Goal: Transaction & Acquisition: Purchase product/service

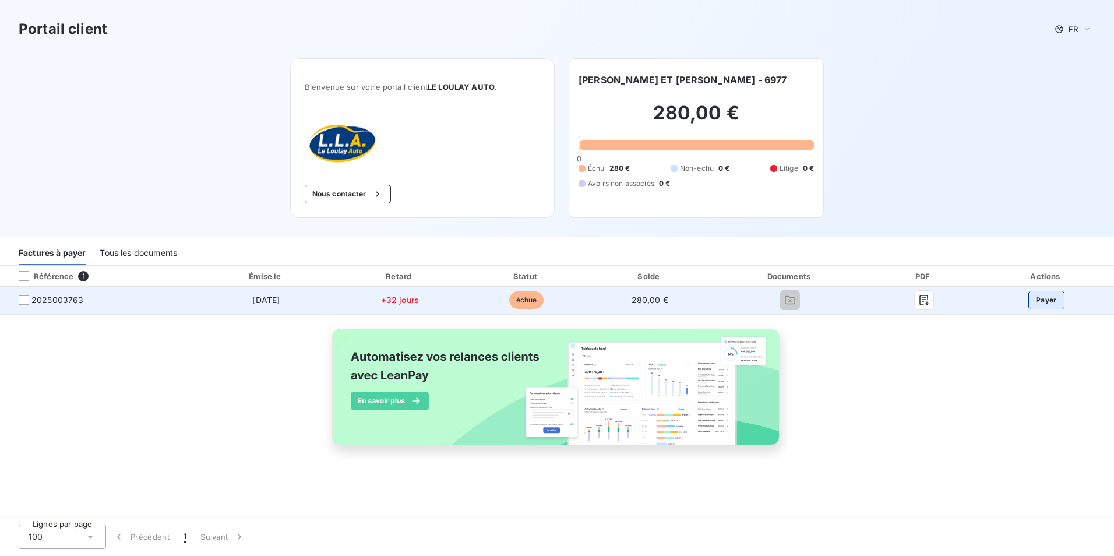
click at [1048, 301] on button "Payer" at bounding box center [1047, 300] width 36 height 19
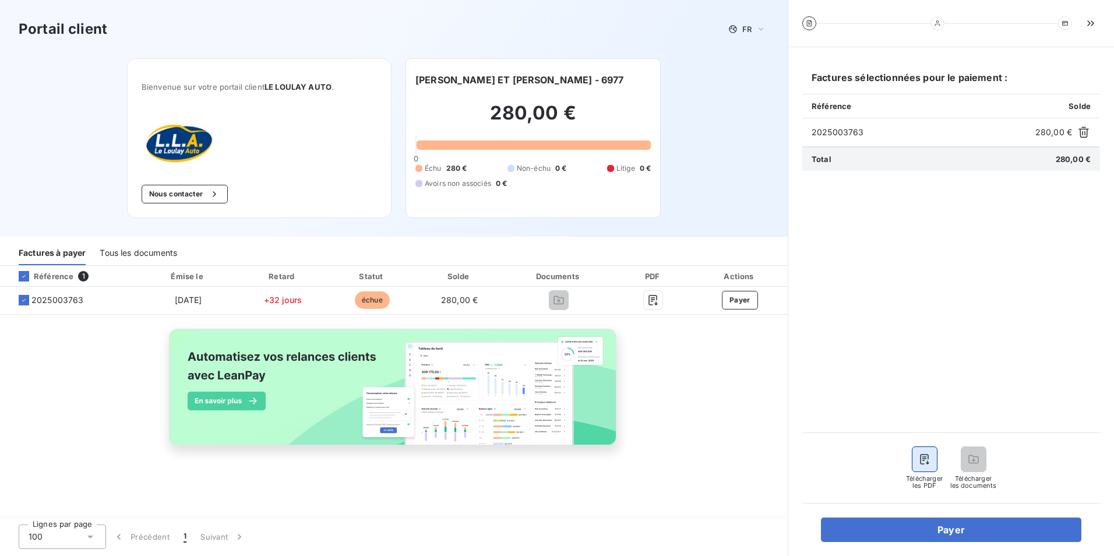
click at [926, 465] on button "button" at bounding box center [925, 459] width 24 height 24
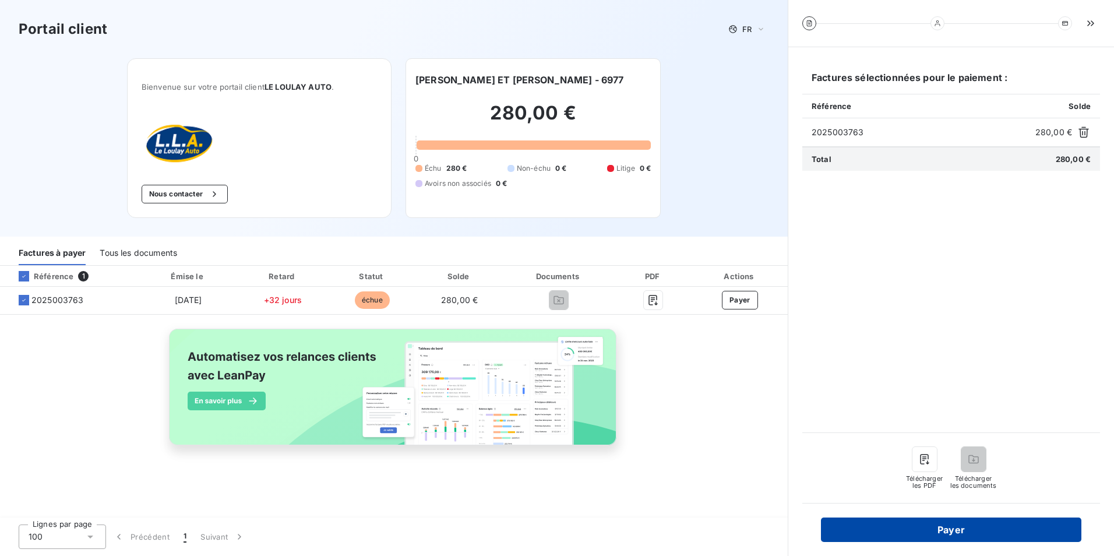
click at [956, 529] on button "Payer" at bounding box center [951, 530] width 261 height 24
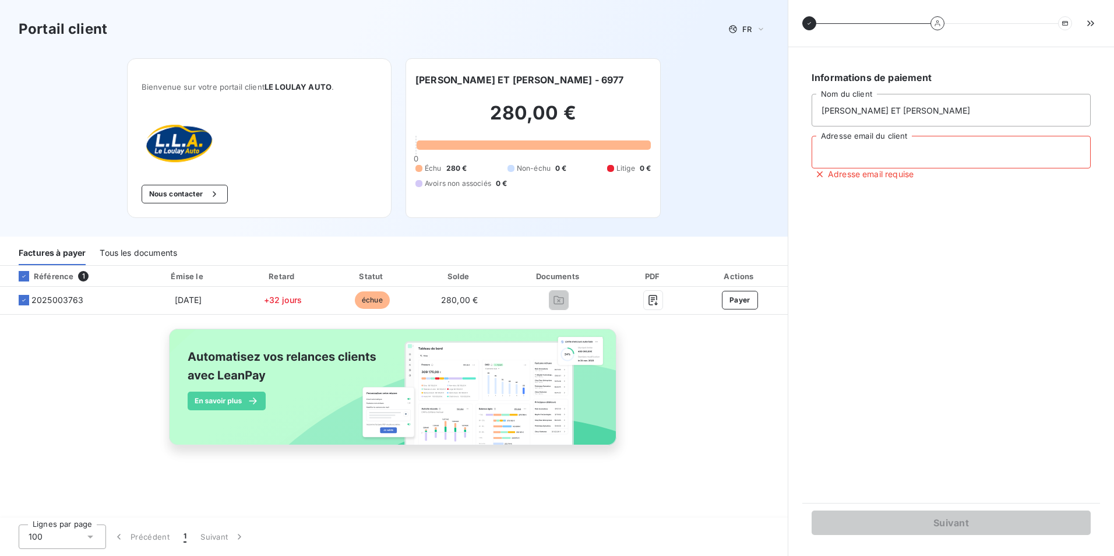
click at [860, 153] on input "Adresse email du client" at bounding box center [951, 152] width 279 height 33
type input "[EMAIL_ADDRESS][DOMAIN_NAME]"
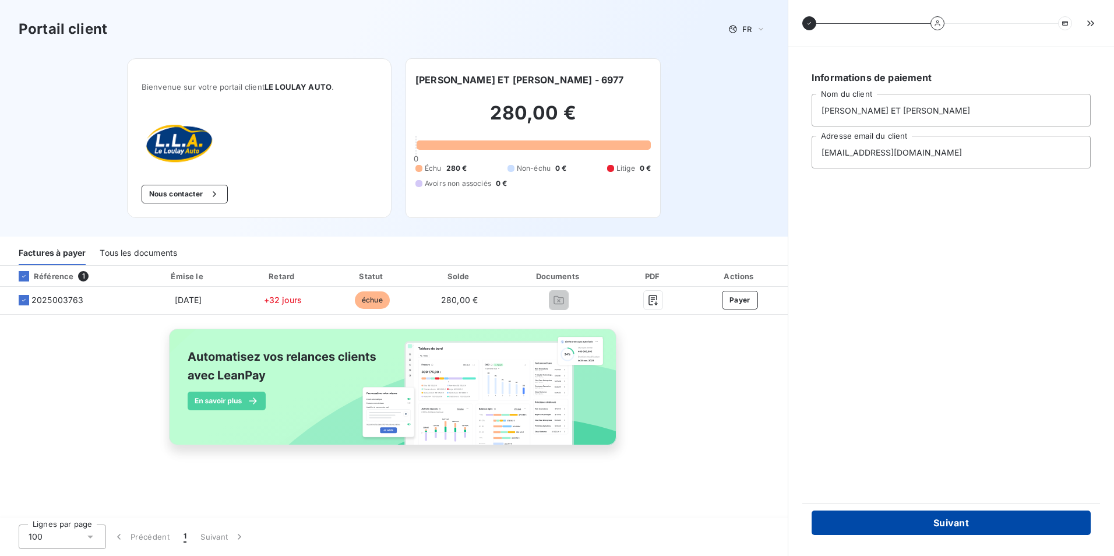
click at [952, 533] on button "Suivant" at bounding box center [951, 523] width 279 height 24
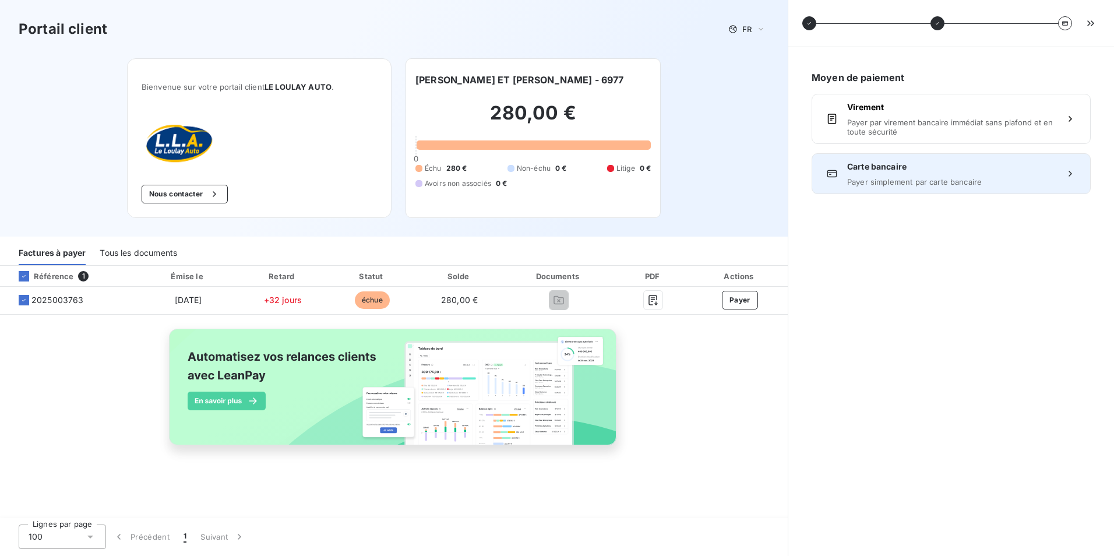
click at [923, 170] on span "Carte bancaire" at bounding box center [951, 167] width 208 height 12
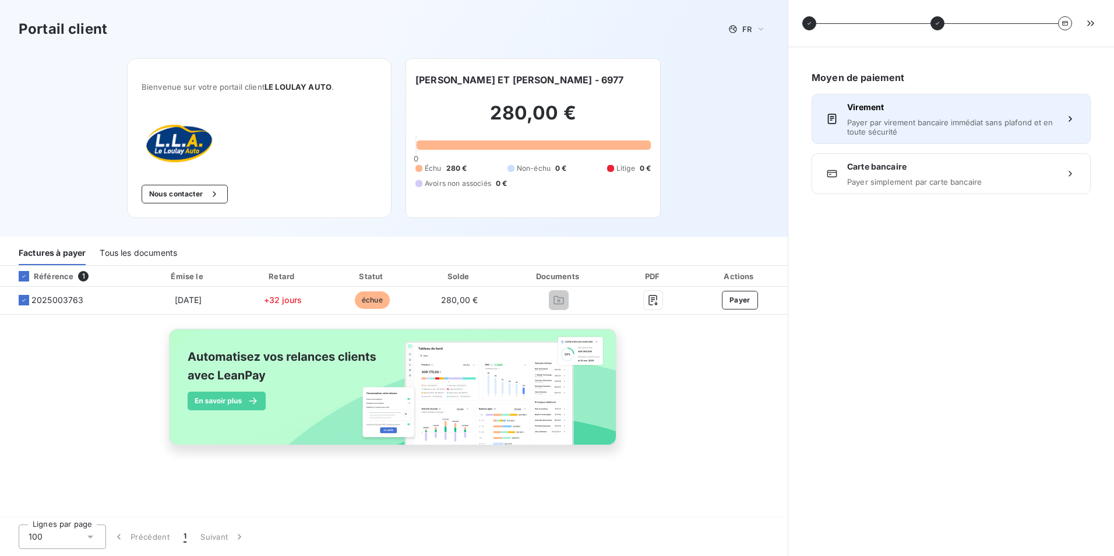
click at [900, 120] on span "Payer par virement bancaire immédiat sans plafond et en toute sécurité" at bounding box center [951, 127] width 208 height 19
